Goal: Task Accomplishment & Management: Use online tool/utility

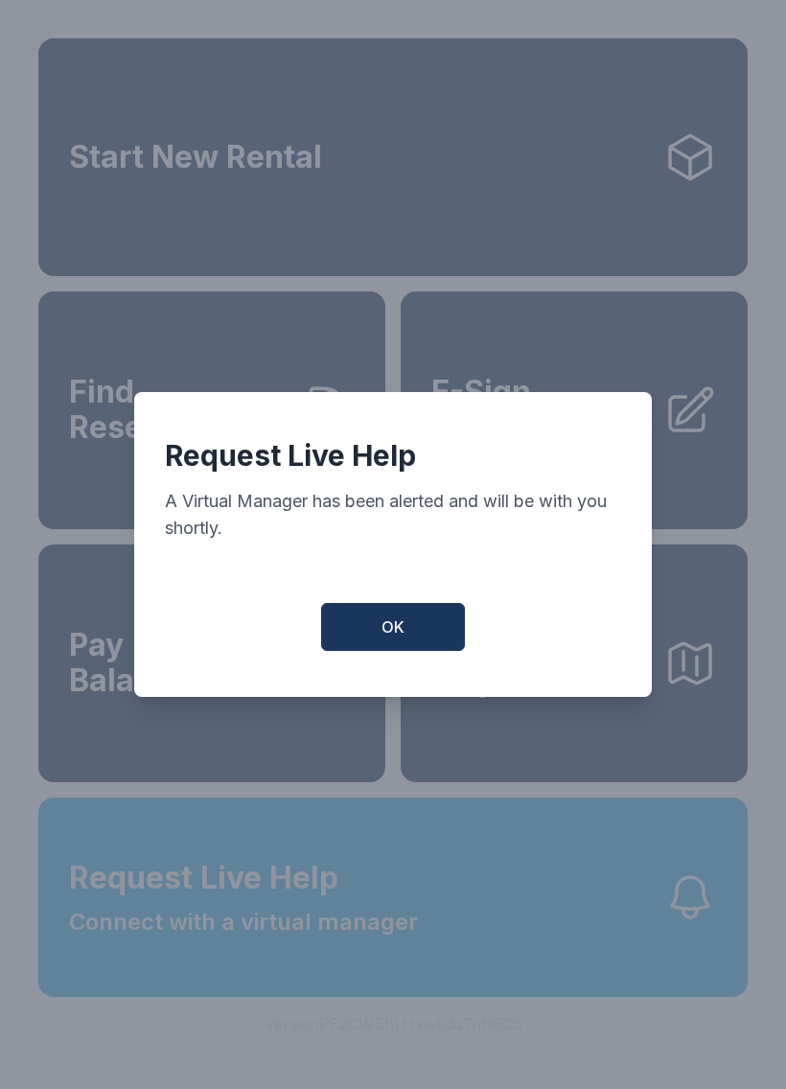
click at [387, 635] on span "OK" at bounding box center [393, 627] width 23 height 23
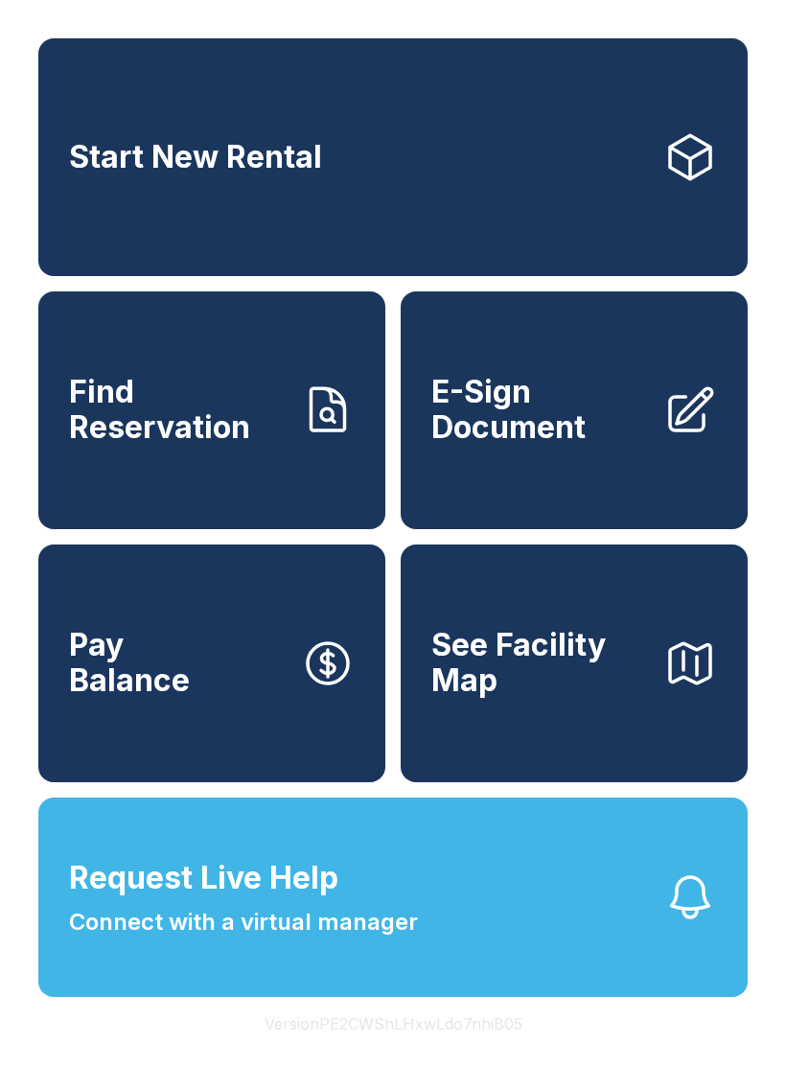
click at [414, 920] on span "Request Live Help Connect with a virtual manager" at bounding box center [243, 897] width 349 height 84
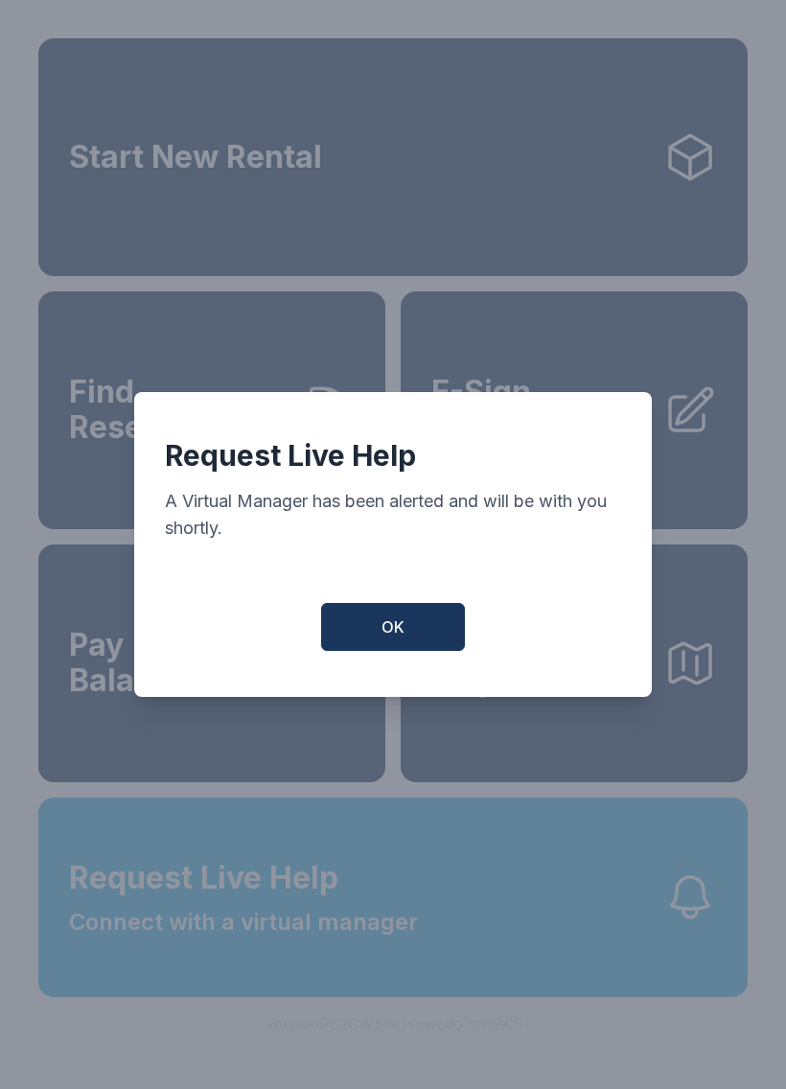
click at [394, 651] on button "OK" at bounding box center [393, 627] width 144 height 48
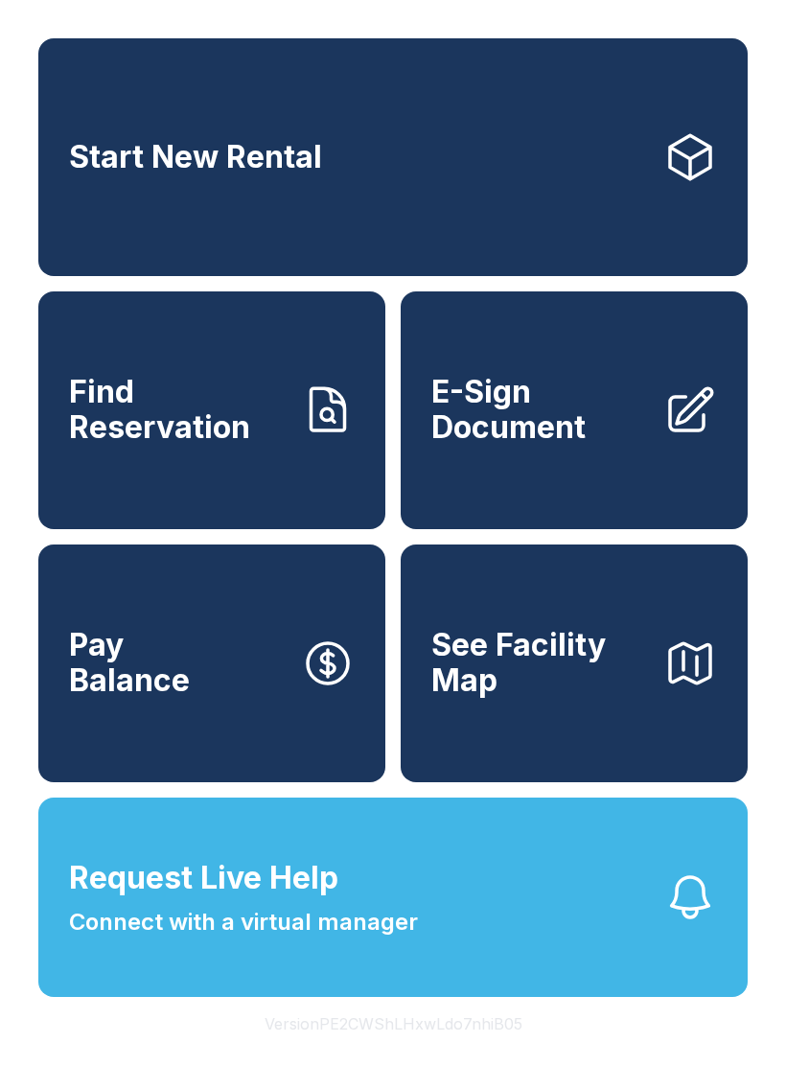
click at [393, 658] on div "Start New Rental Find Reservation E-Sign Document Pay Balance See Facility Map" at bounding box center [393, 410] width 710 height 744
click at [471, 397] on span "E-Sign Document" at bounding box center [540, 410] width 217 height 70
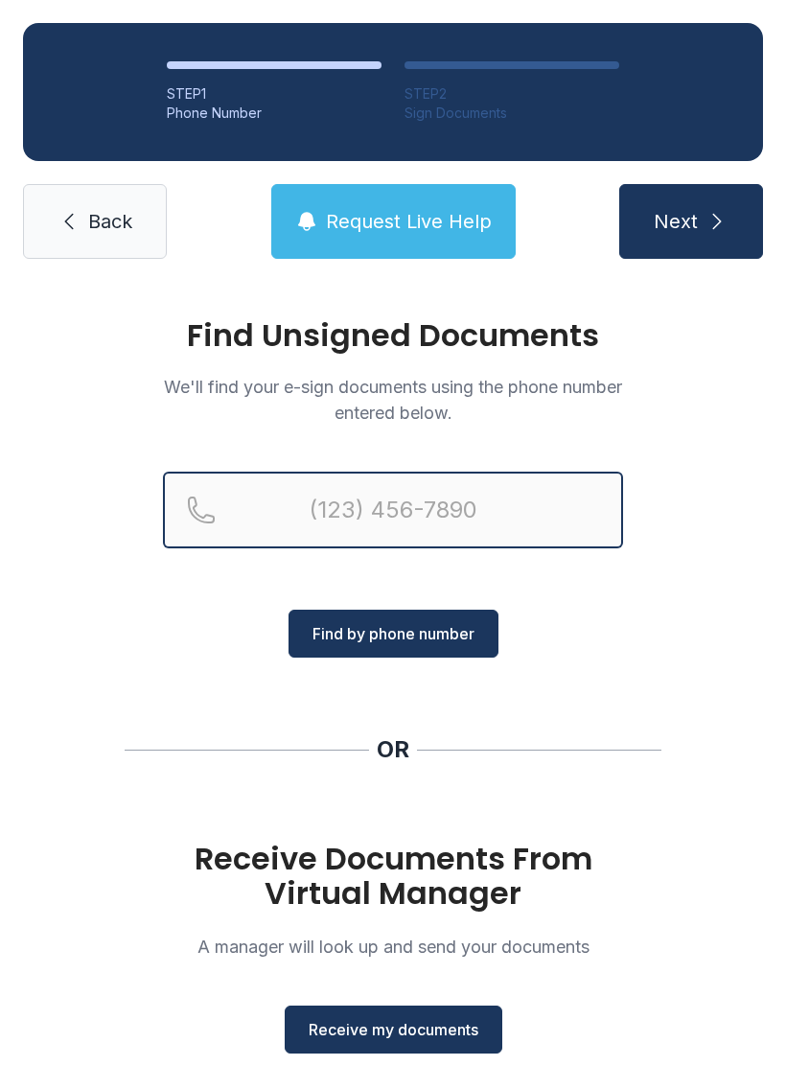
click at [301, 536] on input "Reservation phone number" at bounding box center [393, 510] width 460 height 77
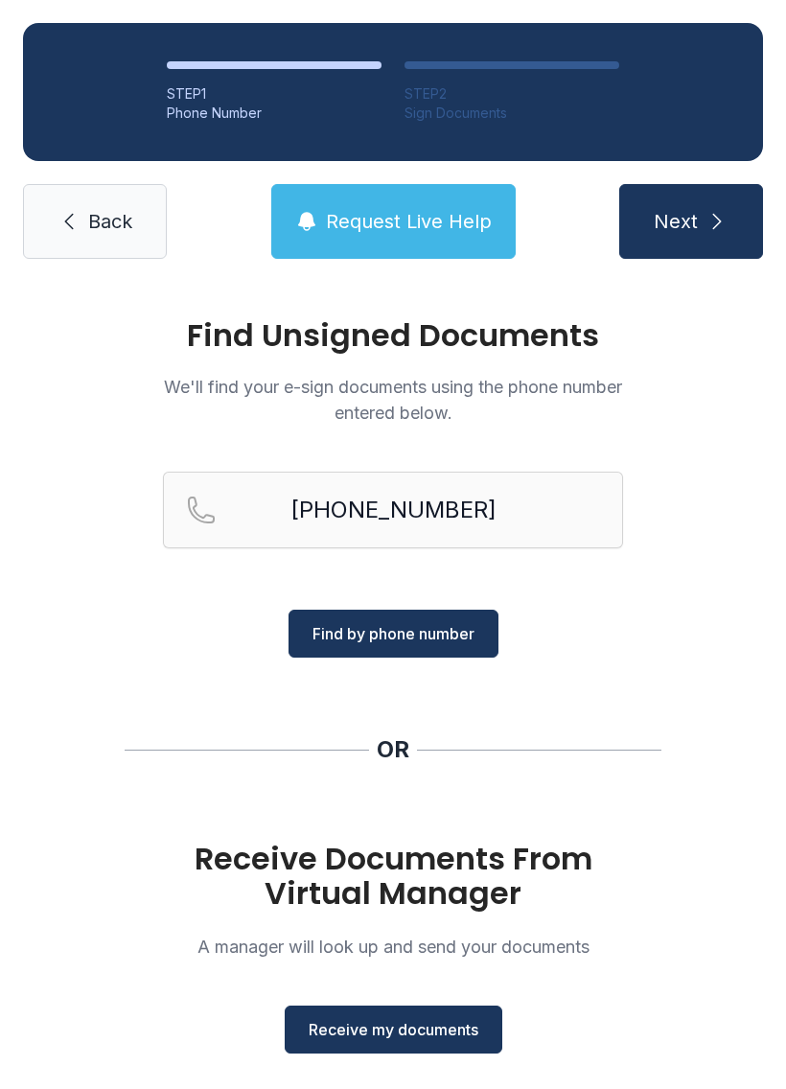
click at [364, 643] on span "Find by phone number" at bounding box center [394, 633] width 162 height 23
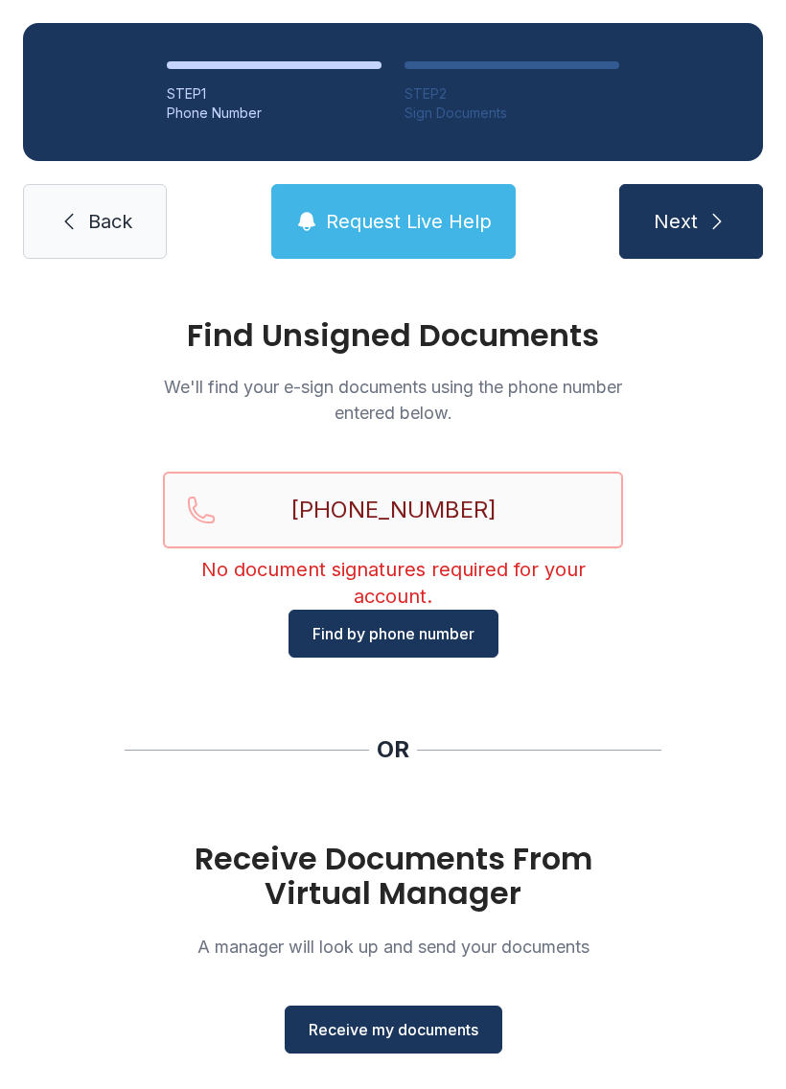
click at [516, 508] on input "[PHONE_NUMBER]" at bounding box center [393, 510] width 460 height 77
type input "("
click at [102, 231] on span "Back" at bounding box center [110, 221] width 44 height 27
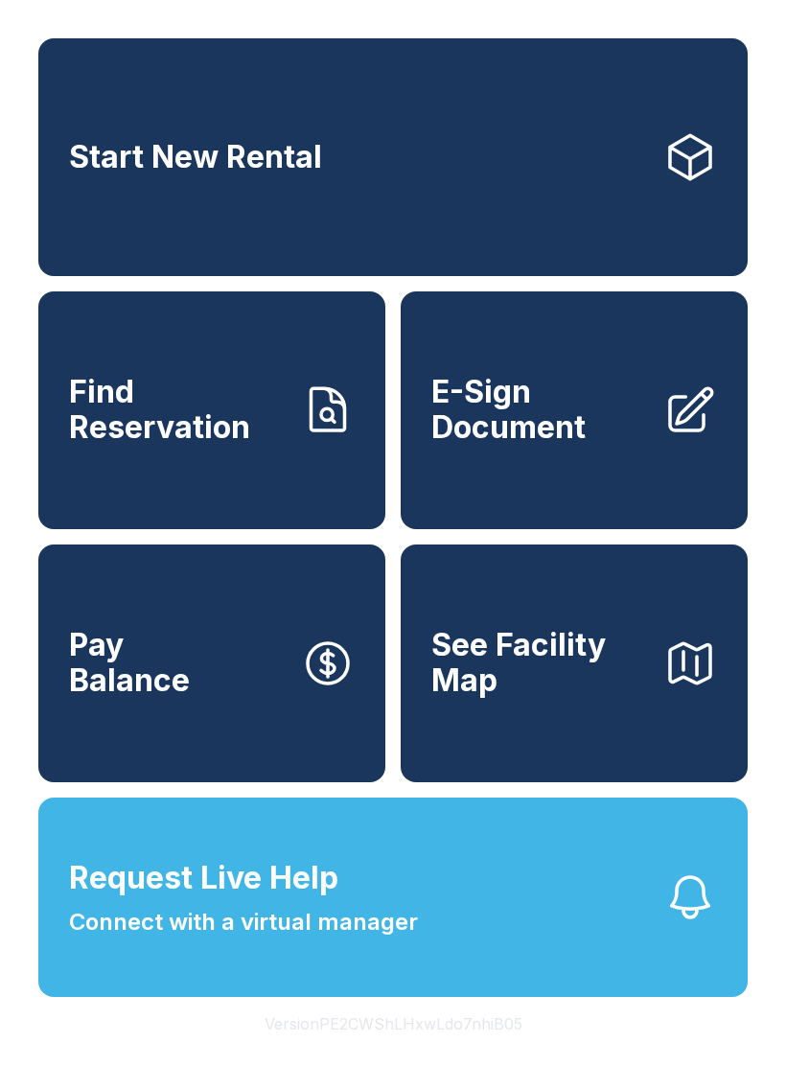
click at [214, 425] on span "Find Reservation" at bounding box center [177, 410] width 217 height 70
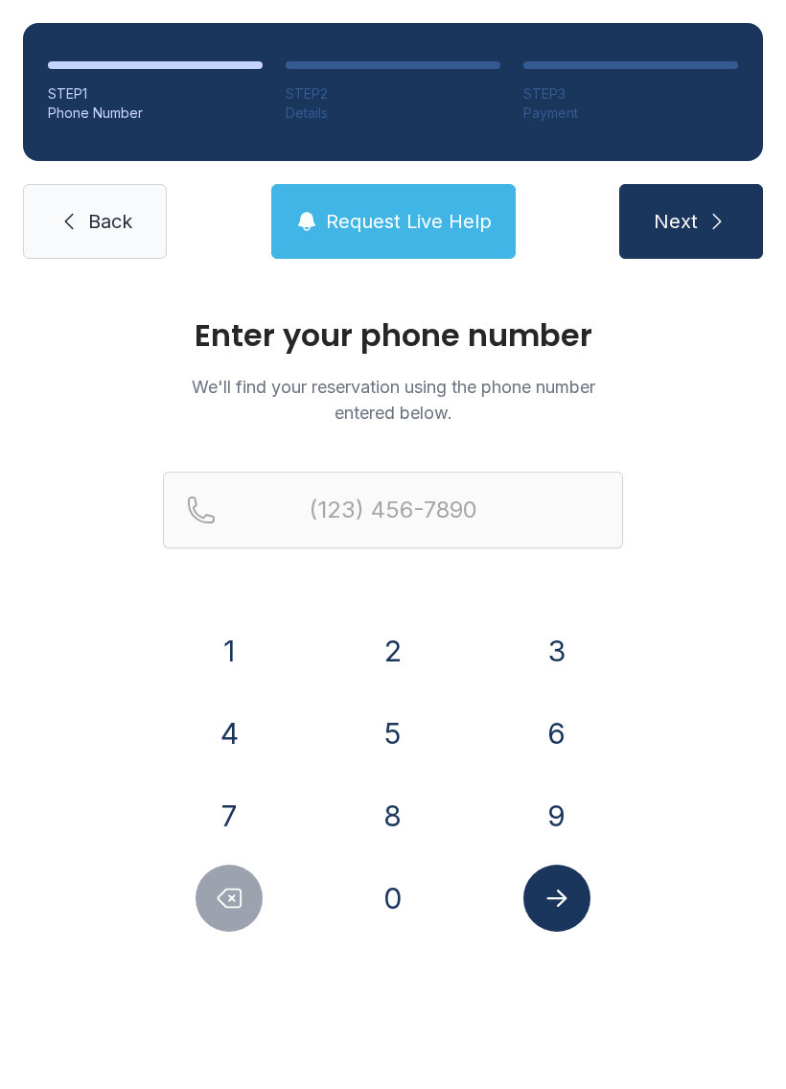
click at [239, 718] on button "4" at bounding box center [229, 733] width 67 height 67
click at [409, 915] on button "0" at bounding box center [393, 898] width 67 height 67
click at [403, 820] on button "8" at bounding box center [393, 816] width 67 height 67
click at [250, 825] on button "7" at bounding box center [229, 816] width 67 height 67
click at [414, 651] on button "2" at bounding box center [393, 651] width 67 height 67
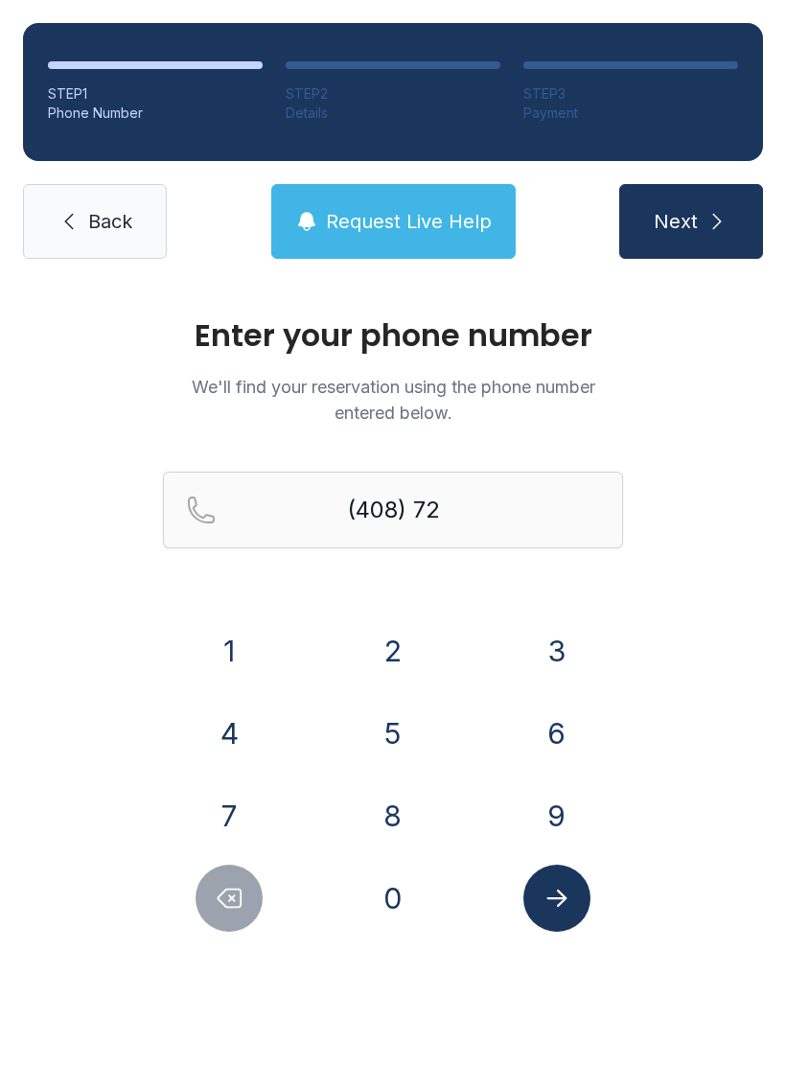
click at [396, 799] on button "8" at bounding box center [393, 816] width 67 height 67
click at [382, 894] on button "0" at bounding box center [393, 898] width 67 height 67
click at [386, 730] on button "5" at bounding box center [393, 733] width 67 height 67
click at [568, 734] on button "6" at bounding box center [557, 733] width 67 height 67
click at [390, 802] on button "8" at bounding box center [393, 816] width 67 height 67
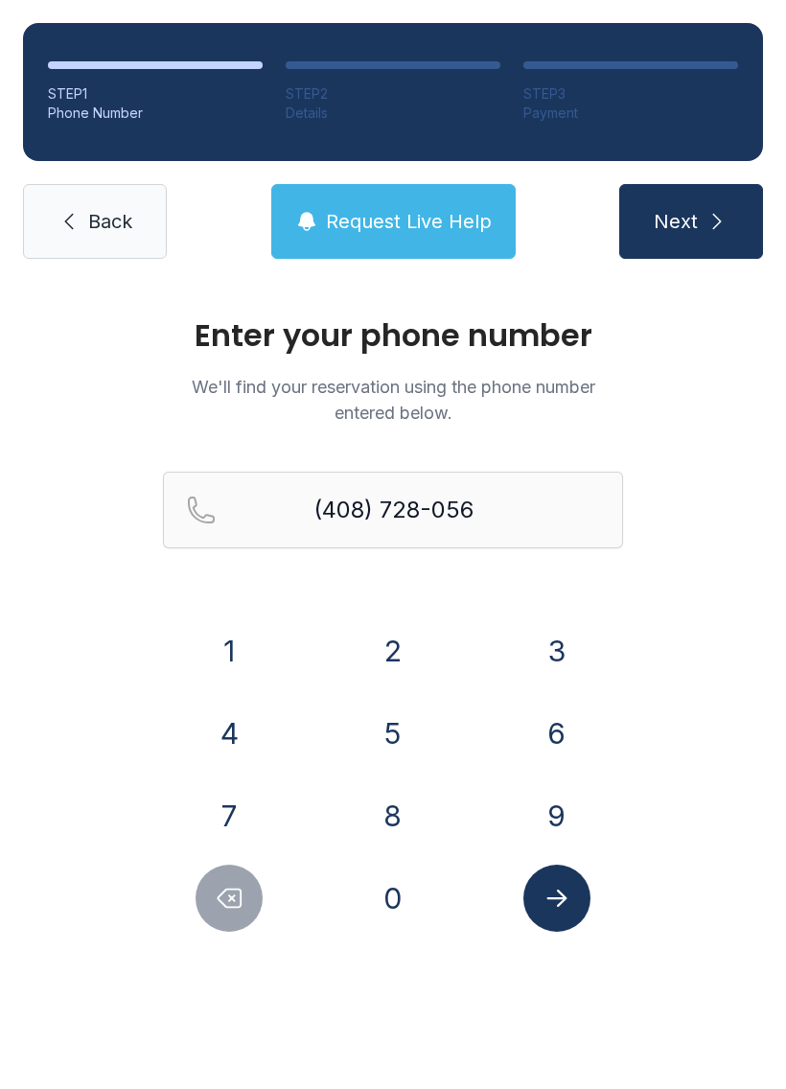
type input "[PHONE_NUMBER]"
click at [562, 902] on icon "Submit lookup form" at bounding box center [557, 898] width 20 height 17
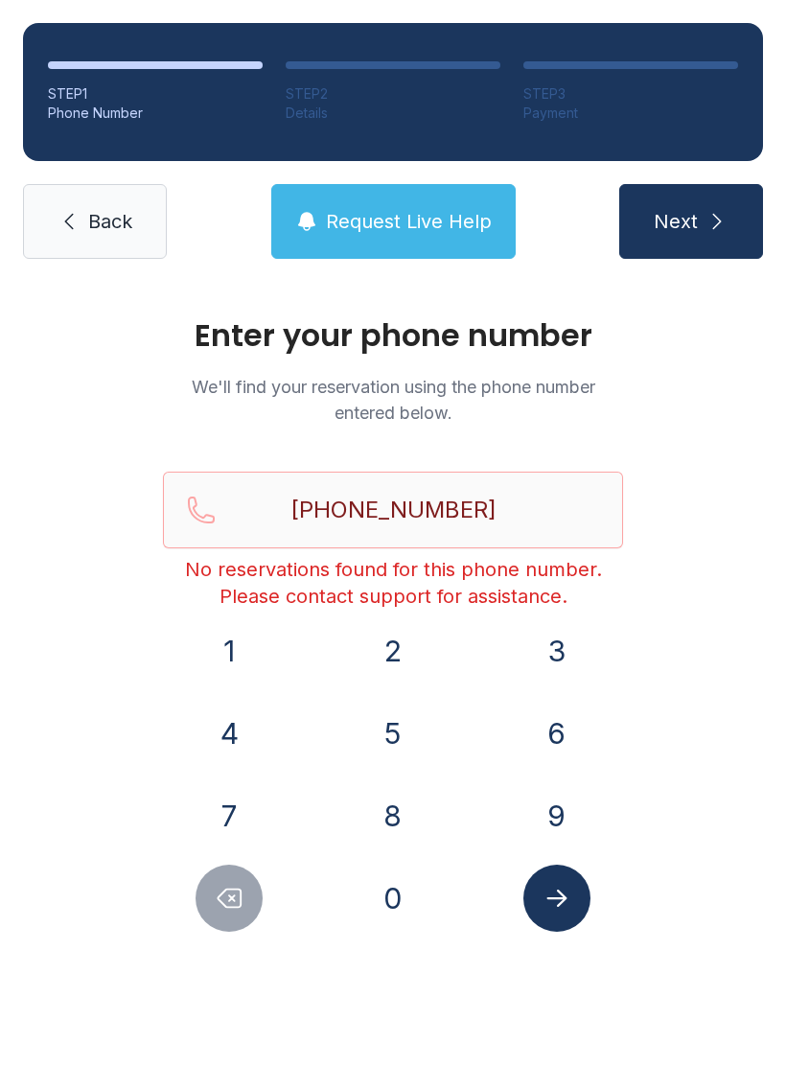
click at [105, 199] on link "Back" at bounding box center [95, 221] width 144 height 75
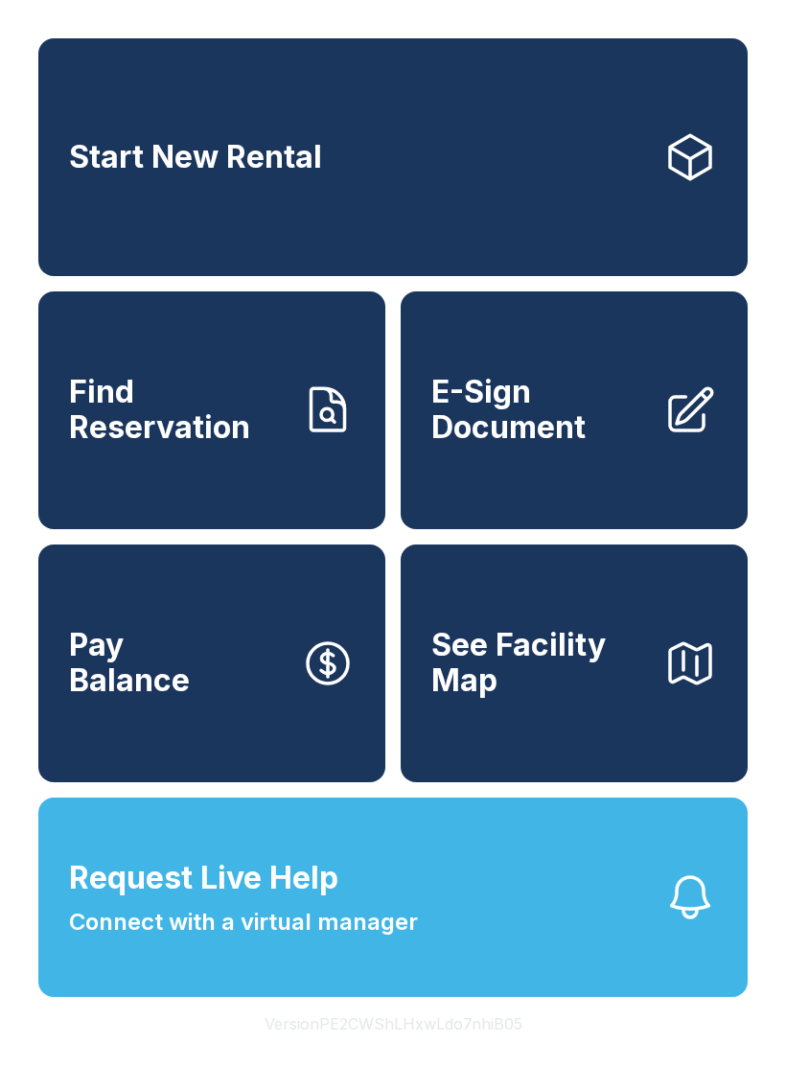
click at [576, 445] on span "E-Sign Document" at bounding box center [540, 410] width 217 height 70
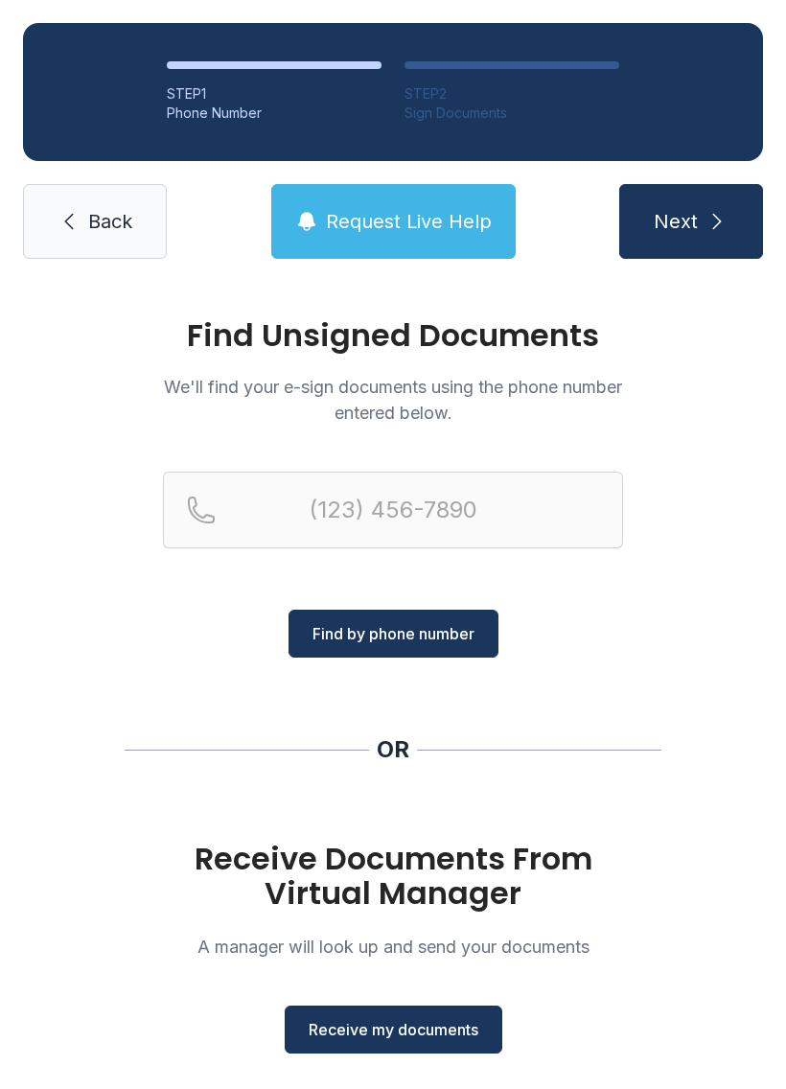
click at [139, 237] on link "Back" at bounding box center [95, 221] width 144 height 75
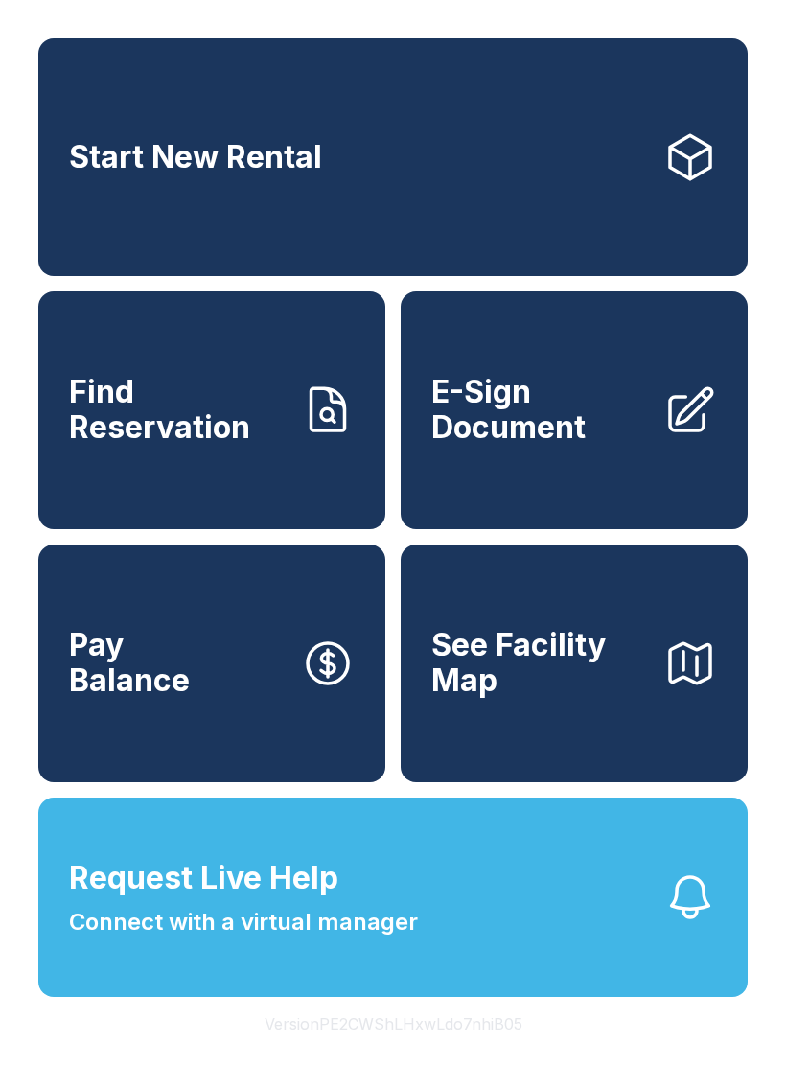
click at [587, 490] on link "E-Sign Document" at bounding box center [574, 411] width 347 height 238
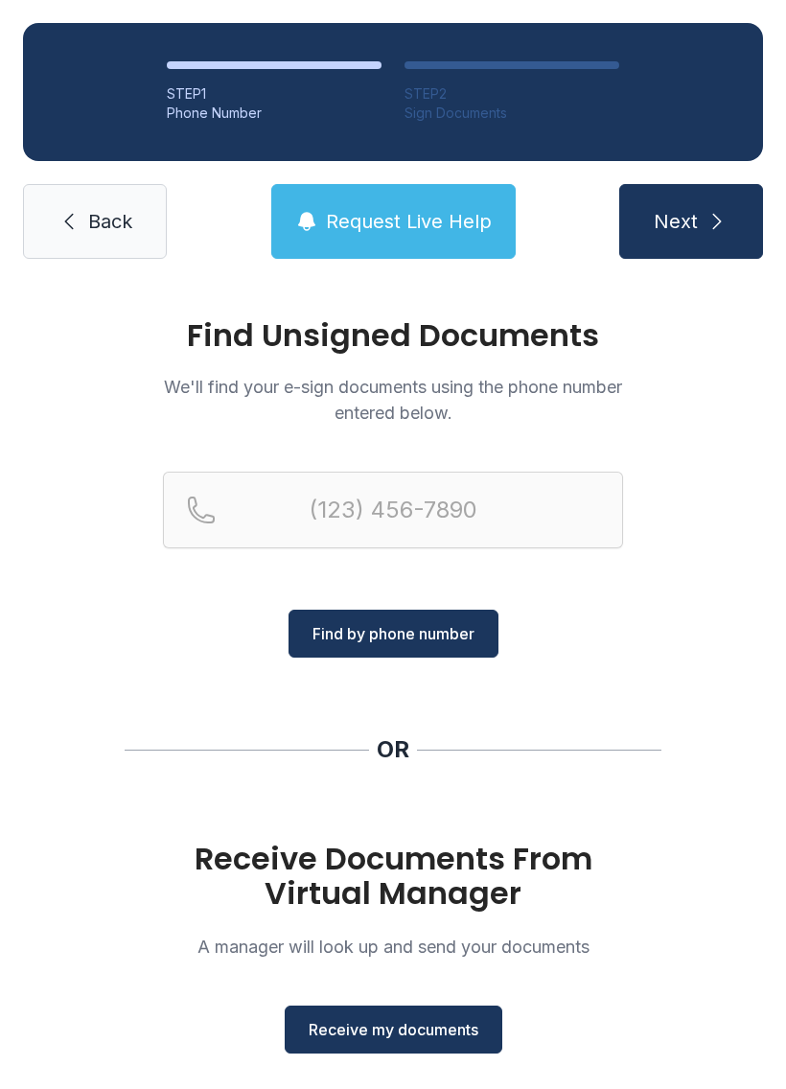
click at [420, 1029] on span "Receive my documents" at bounding box center [394, 1029] width 170 height 23
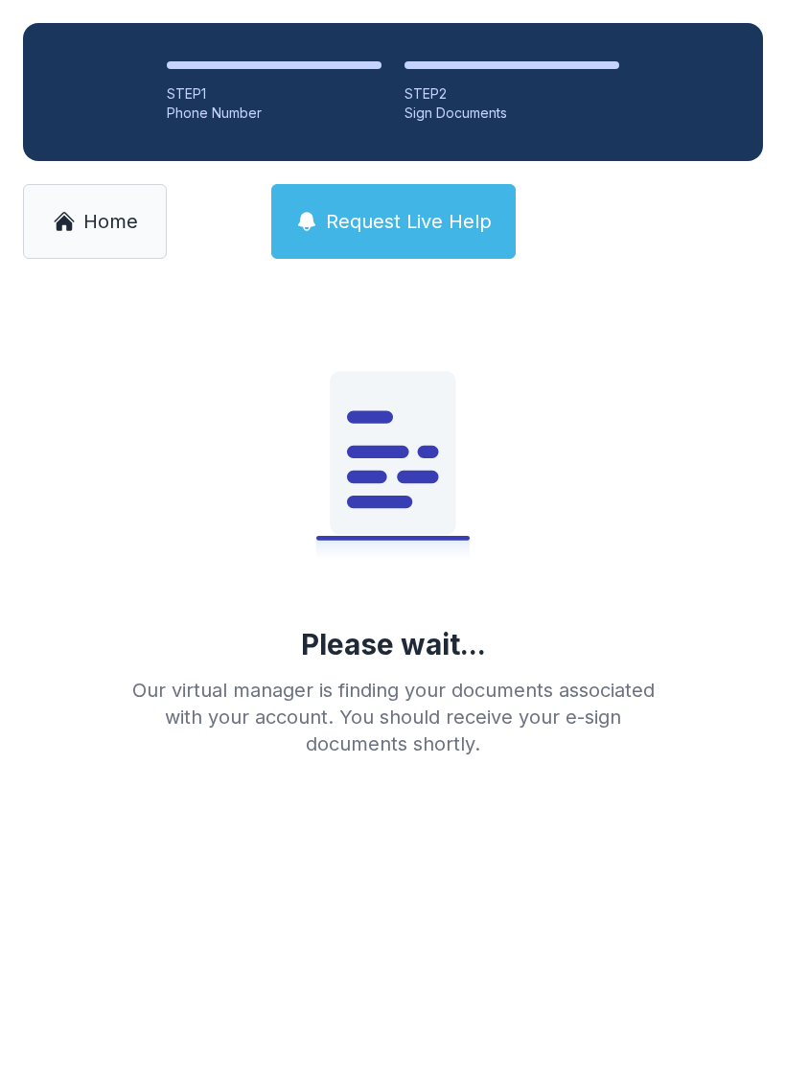
click at [115, 238] on link "Home" at bounding box center [95, 221] width 144 height 75
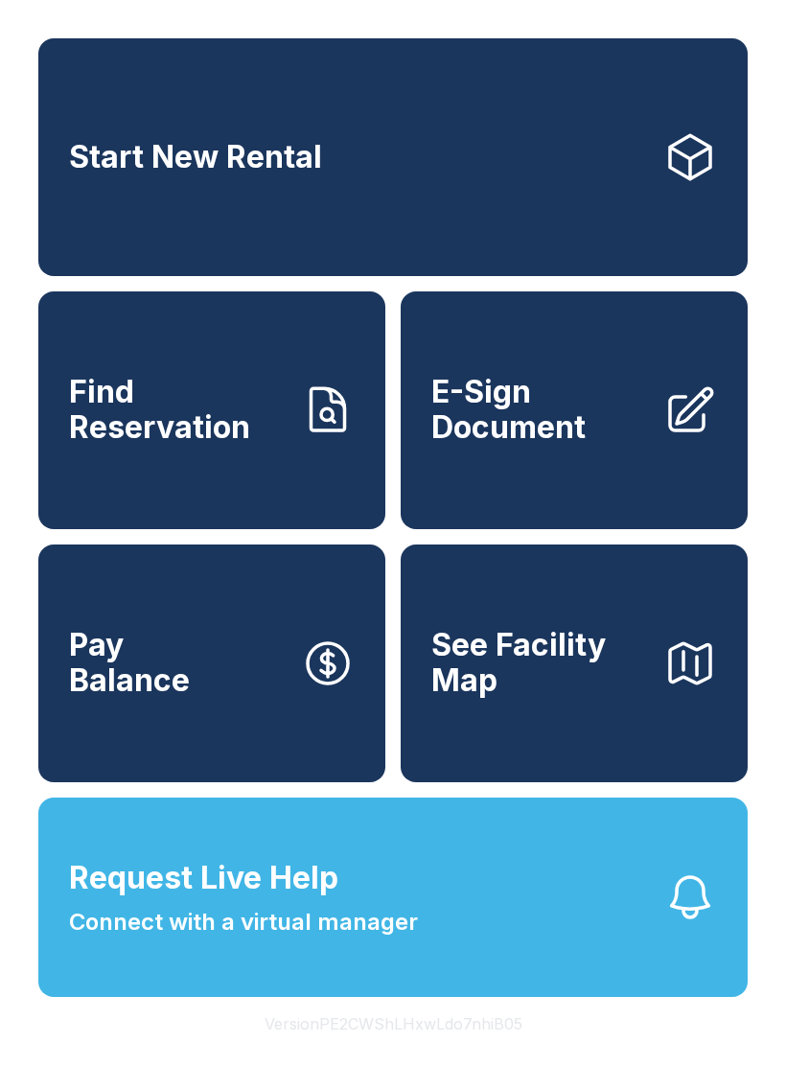
click at [573, 467] on link "E-Sign Document" at bounding box center [574, 411] width 347 height 238
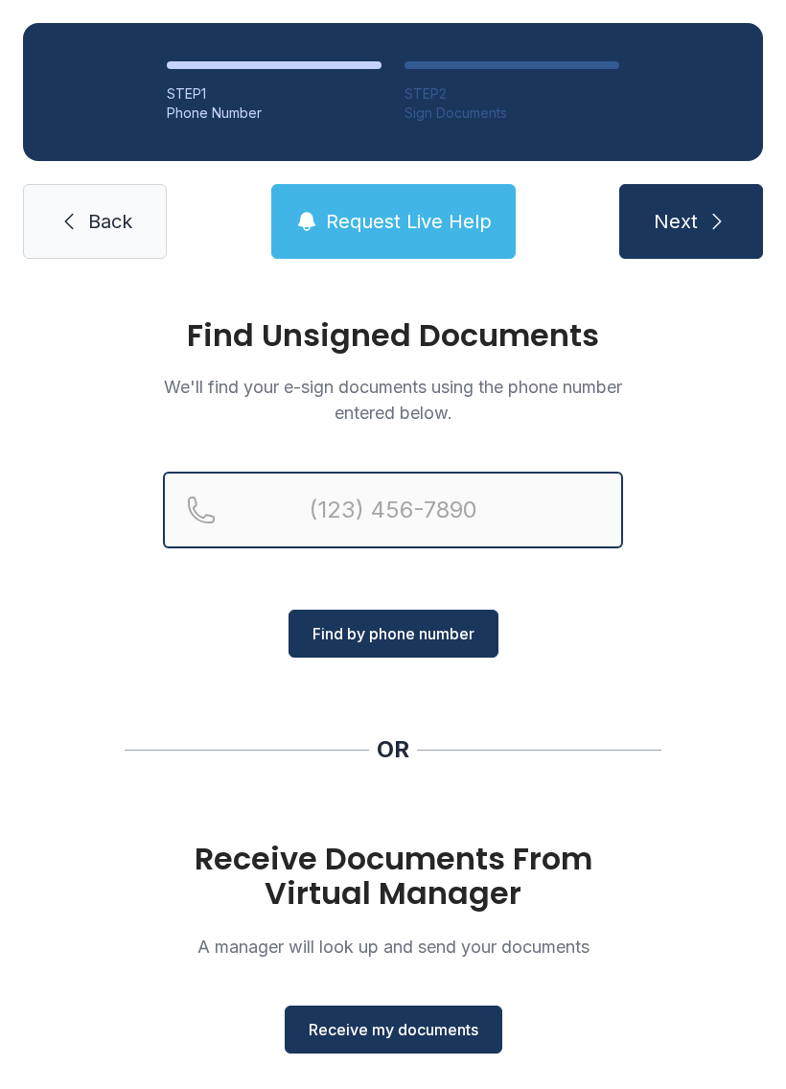
click at [462, 511] on input "Reservation phone number" at bounding box center [393, 510] width 460 height 77
type input "[PHONE_NUMBER]"
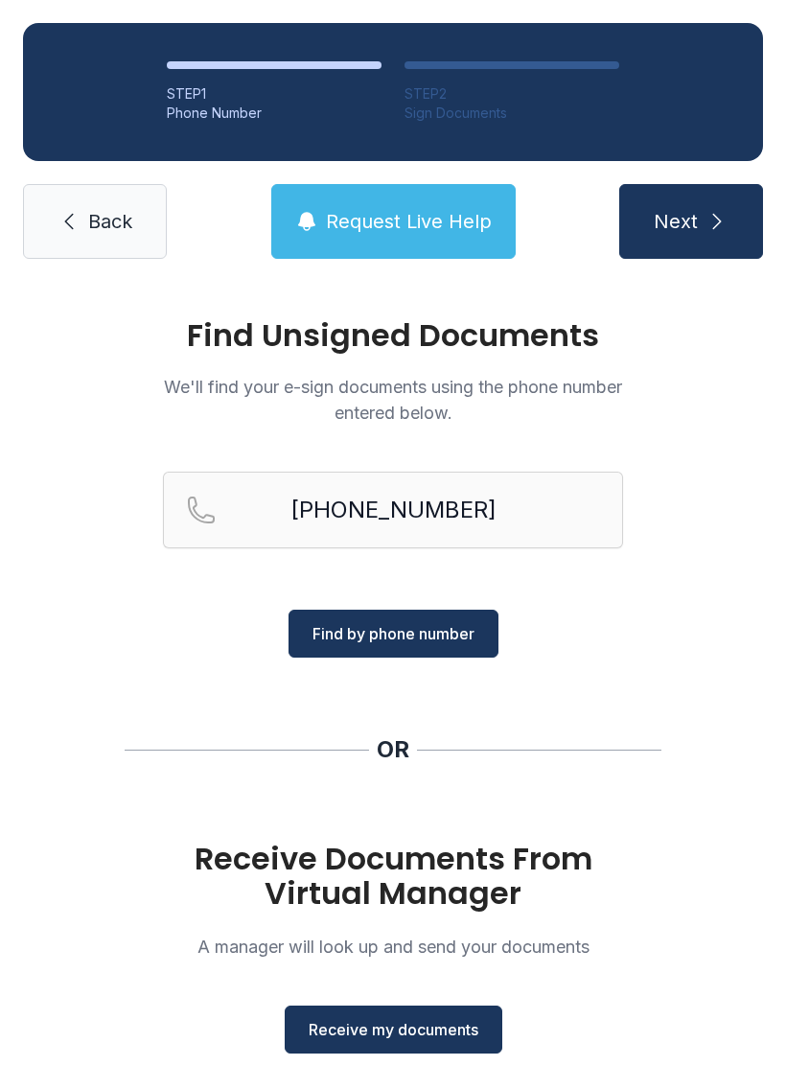
click at [427, 643] on span "Find by phone number" at bounding box center [394, 633] width 162 height 23
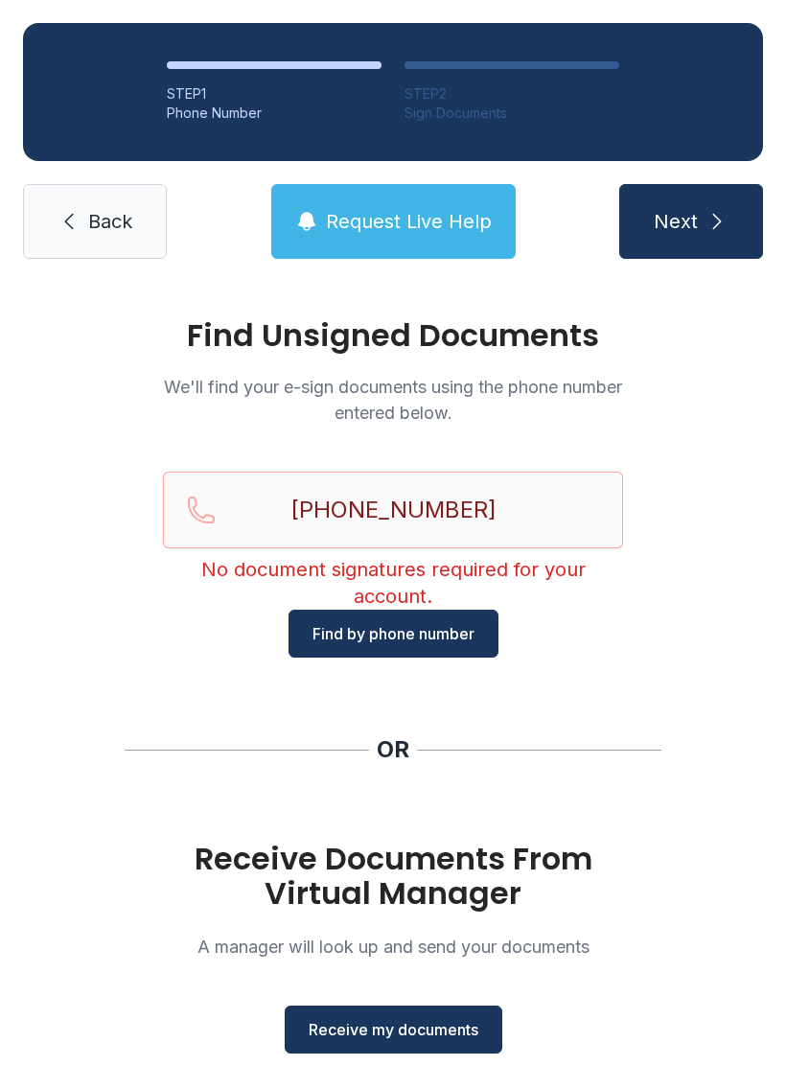
click at [131, 257] on link "Back" at bounding box center [95, 221] width 144 height 75
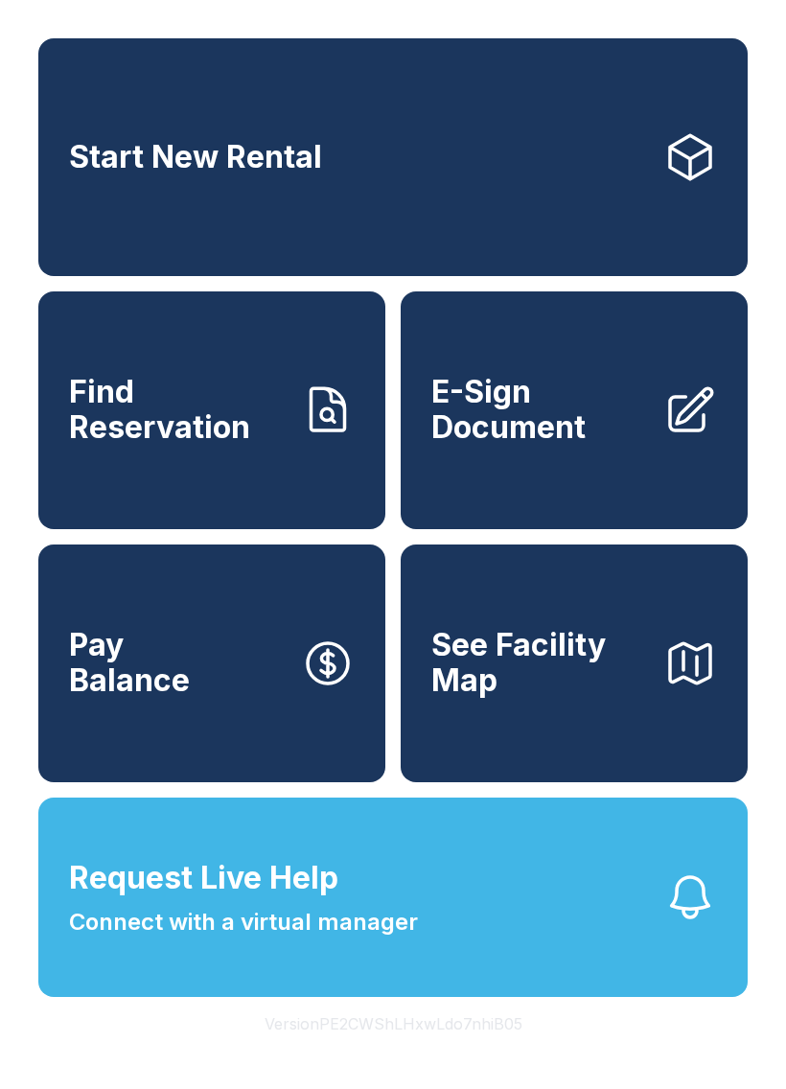
click at [585, 467] on link "E-Sign Document" at bounding box center [574, 411] width 347 height 238
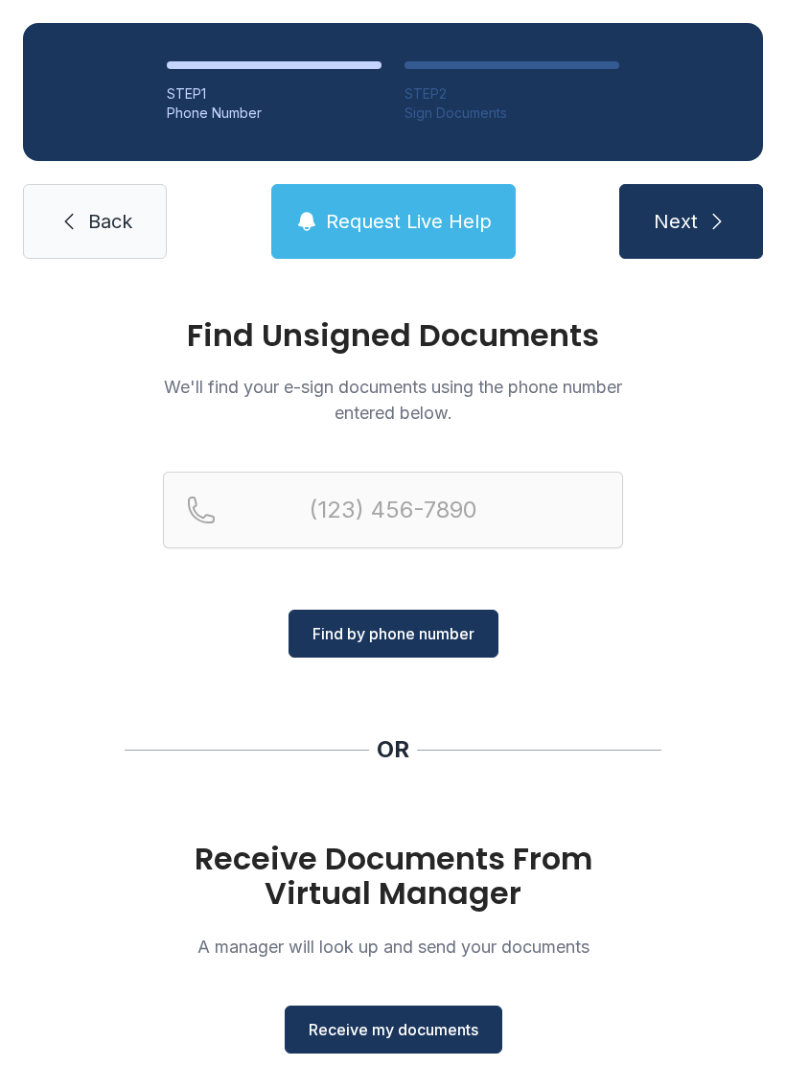
click at [429, 1041] on button "Receive my documents" at bounding box center [394, 1030] width 218 height 48
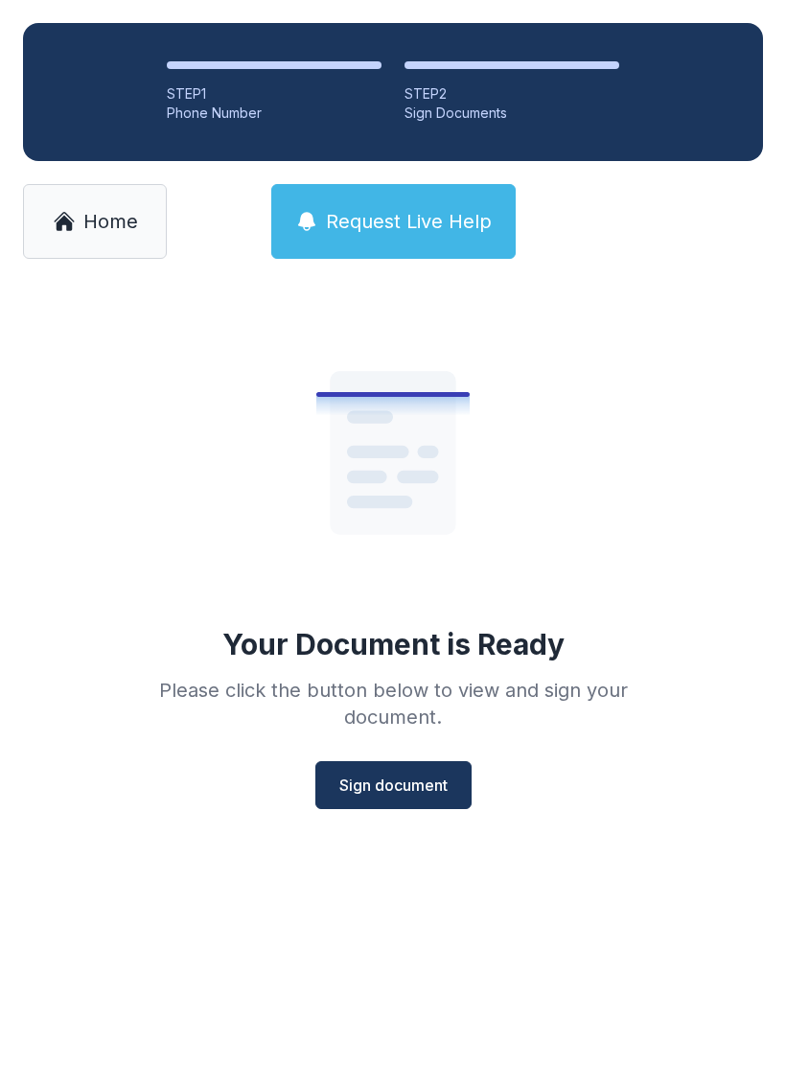
click at [423, 794] on span "Sign document" at bounding box center [393, 785] width 108 height 23
click at [103, 215] on span "Home" at bounding box center [110, 221] width 55 height 27
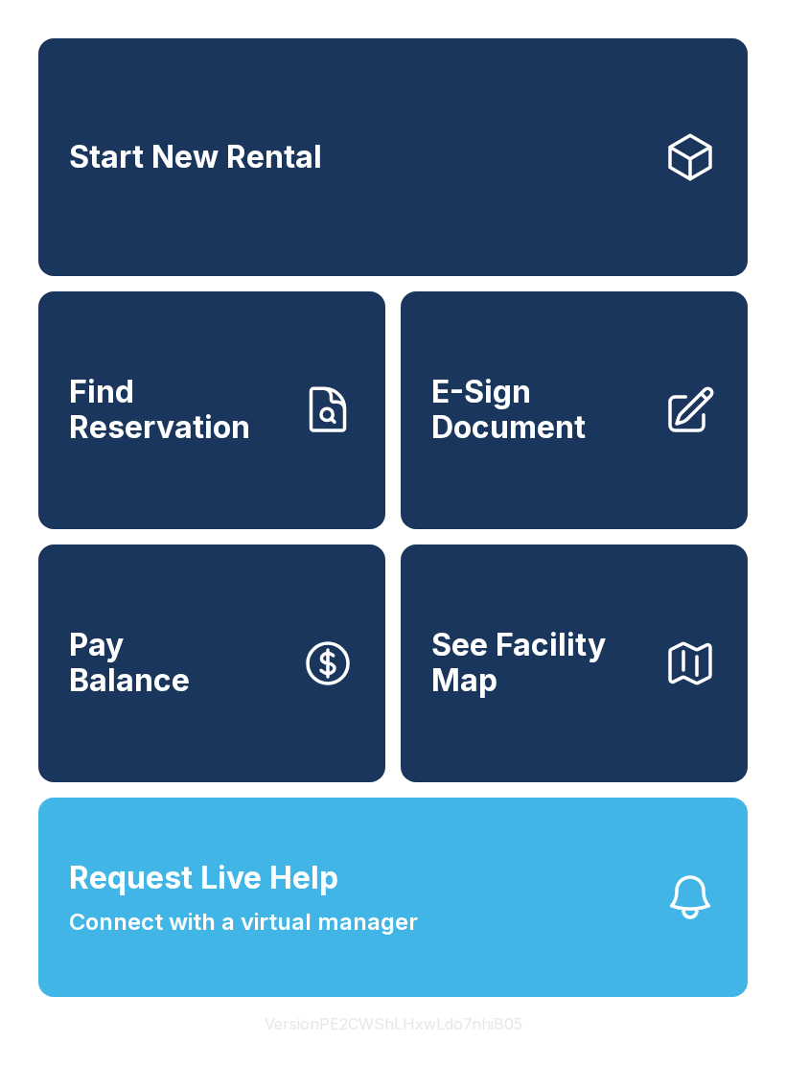
click at [560, 472] on link "E-Sign Document" at bounding box center [574, 411] width 347 height 238
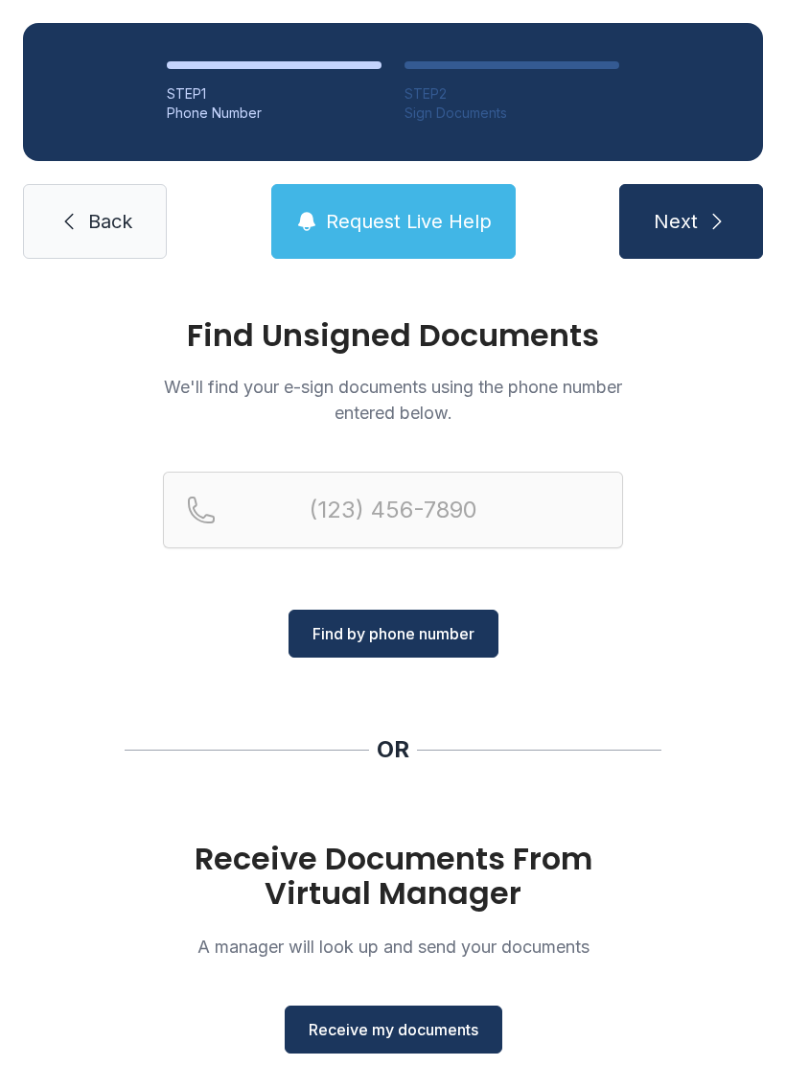
click at [401, 1025] on span "Receive my documents" at bounding box center [394, 1029] width 170 height 23
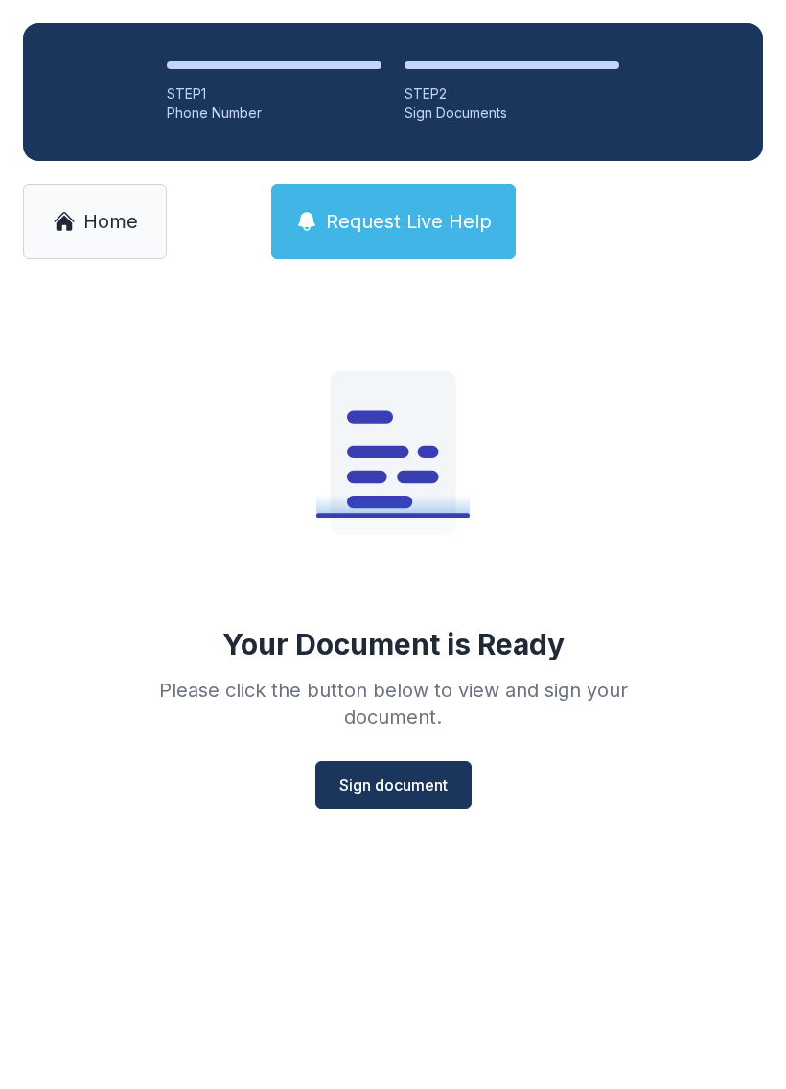
click at [407, 792] on span "Sign document" at bounding box center [393, 785] width 108 height 23
click at [94, 238] on link "Home" at bounding box center [95, 221] width 144 height 75
